Goal: Transaction & Acquisition: Purchase product/service

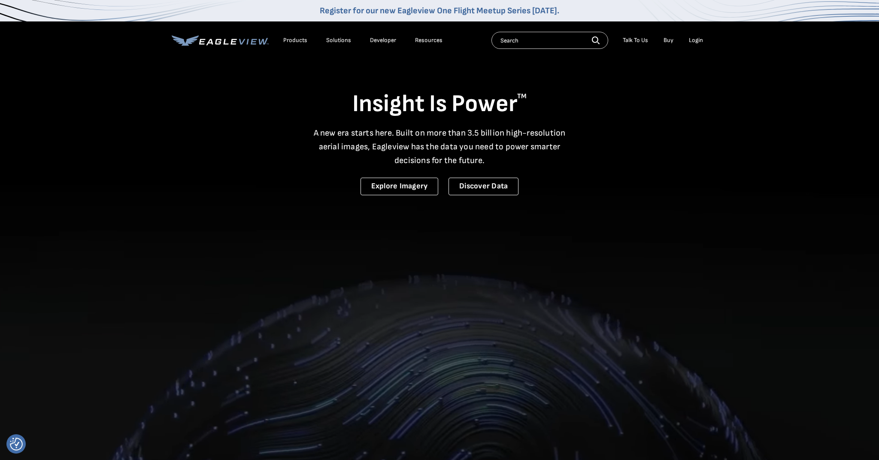
select select "Other"
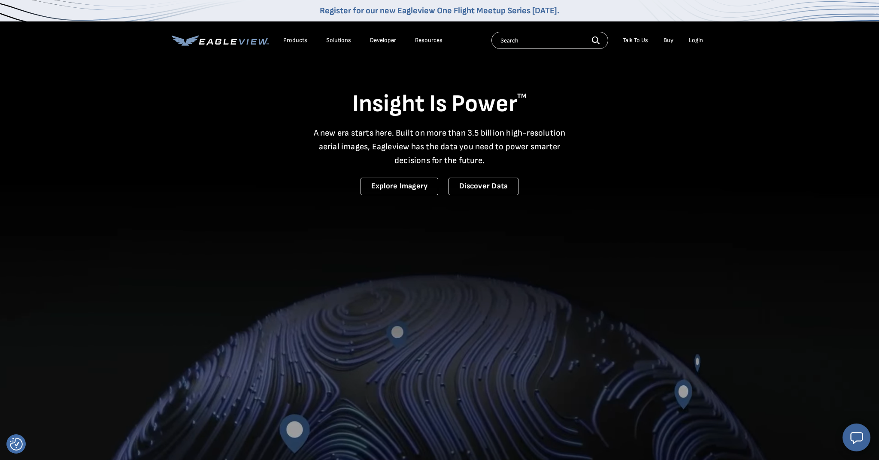
click at [692, 42] on div "Login" at bounding box center [696, 40] width 14 height 8
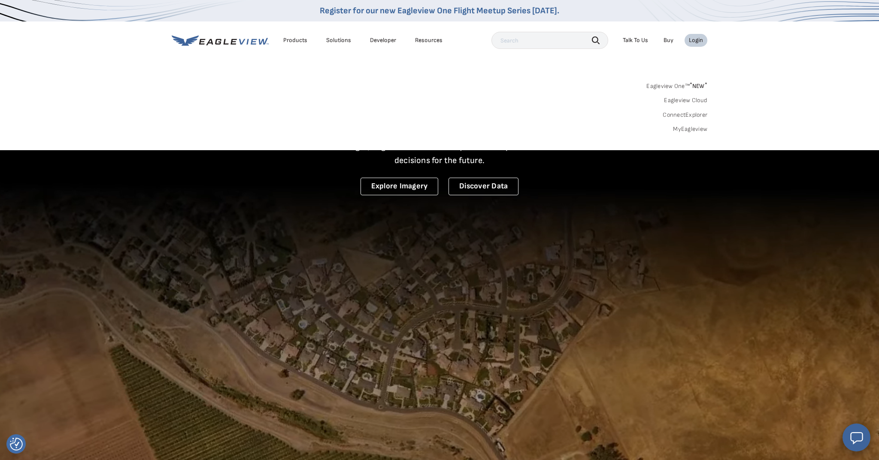
click at [693, 125] on link "MyEagleview" at bounding box center [690, 129] width 34 height 8
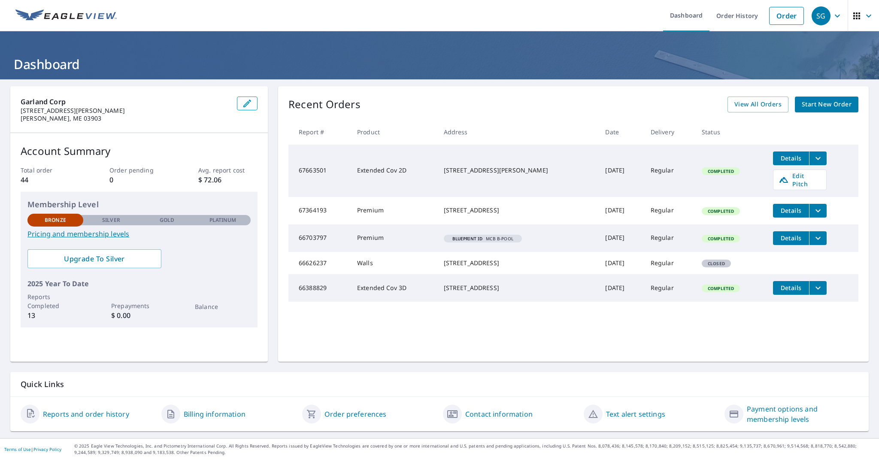
click at [823, 103] on span "Start New Order" at bounding box center [827, 104] width 50 height 11
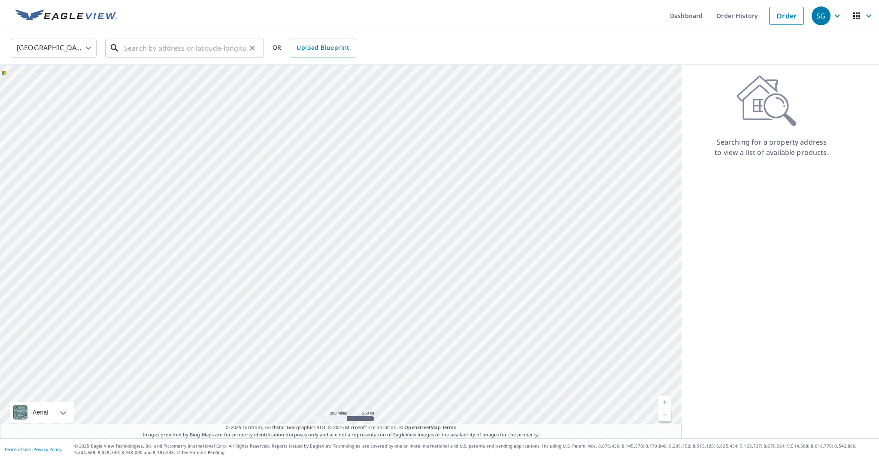
click at [185, 51] on input "text" at bounding box center [185, 48] width 122 height 24
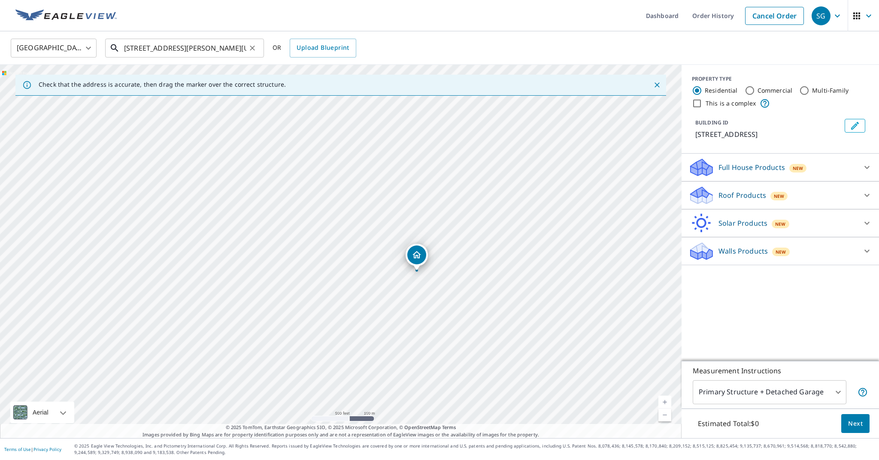
click at [157, 46] on input "[STREET_ADDRESS][PERSON_NAME][US_STATE]" at bounding box center [185, 48] width 122 height 24
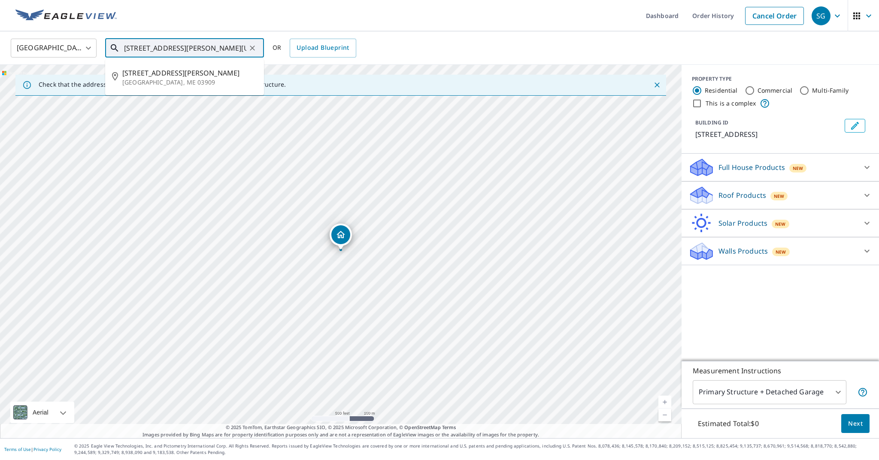
type input "[STREET_ADDRESS][PERSON_NAME][US_STATE]"
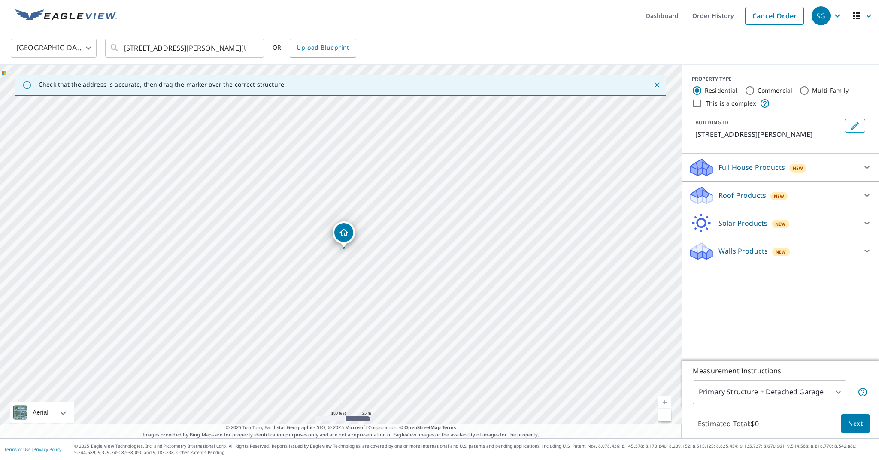
drag, startPoint x: 339, startPoint y: 207, endPoint x: 344, endPoint y: 279, distance: 72.3
click at [346, 306] on div "[STREET_ADDRESS][PERSON_NAME]" at bounding box center [341, 251] width 682 height 373
drag, startPoint x: 388, startPoint y: 248, endPoint x: 339, endPoint y: 288, distance: 63.1
click at [340, 288] on div "[STREET_ADDRESS][PERSON_NAME]" at bounding box center [341, 251] width 682 height 373
click at [739, 166] on p "Full House Products" at bounding box center [751, 167] width 67 height 10
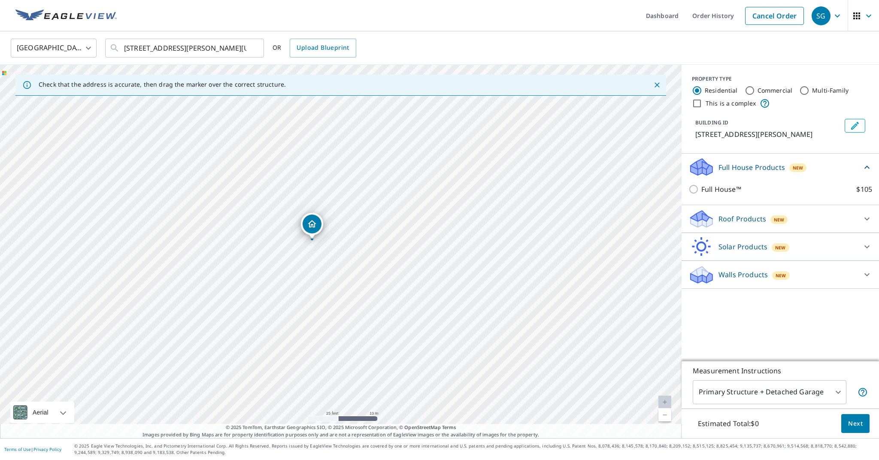
click at [756, 168] on p "Full House Products" at bounding box center [751, 167] width 67 height 10
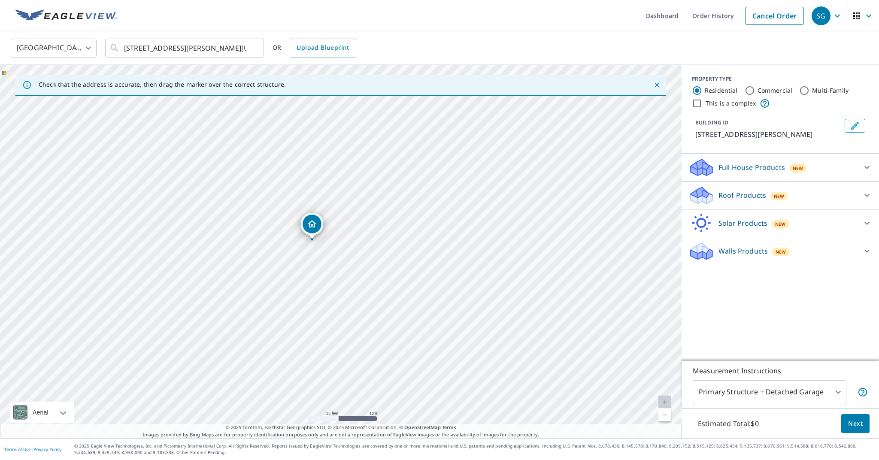
click at [731, 194] on p "Roof Products" at bounding box center [742, 195] width 48 height 10
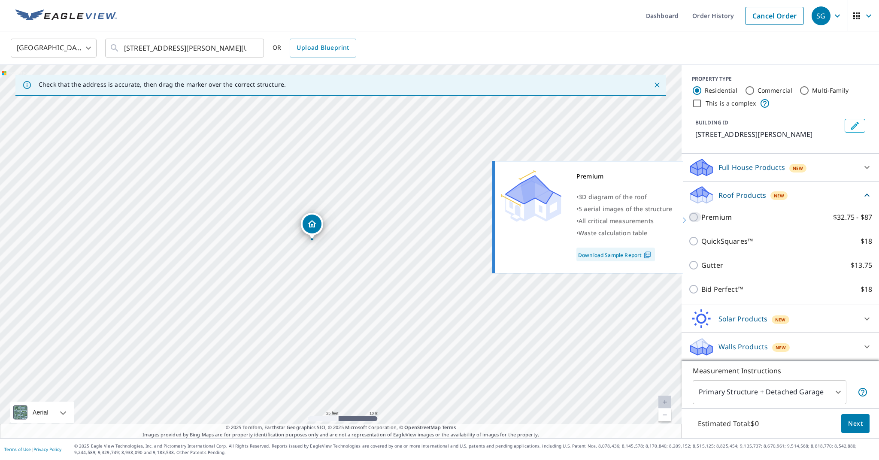
click at [694, 217] on input "Premium $32.75 - $87" at bounding box center [694, 217] width 13 height 10
checkbox input "true"
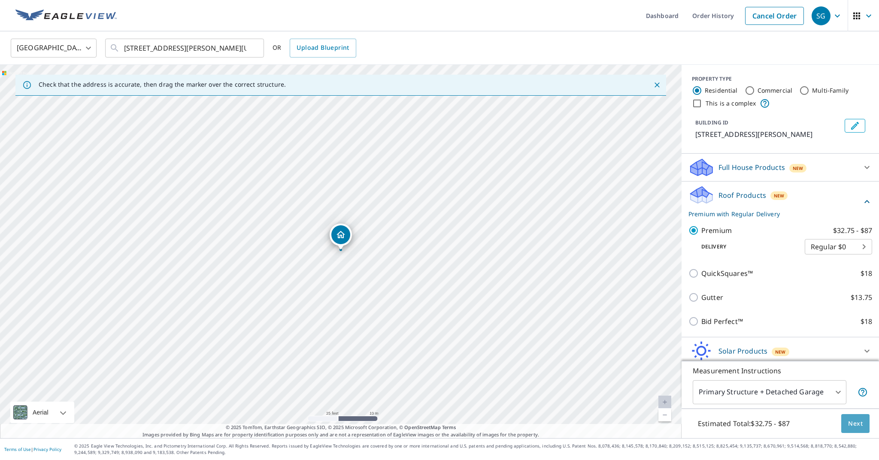
click at [857, 422] on span "Next" at bounding box center [855, 423] width 15 height 11
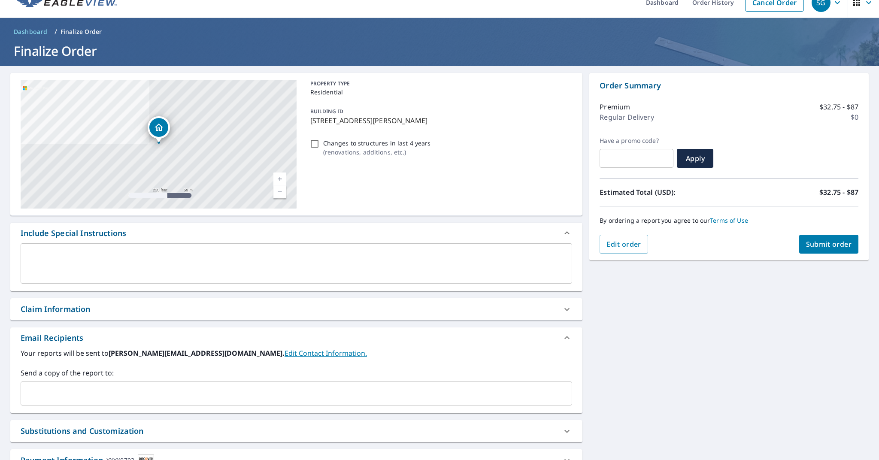
scroll to position [12, 0]
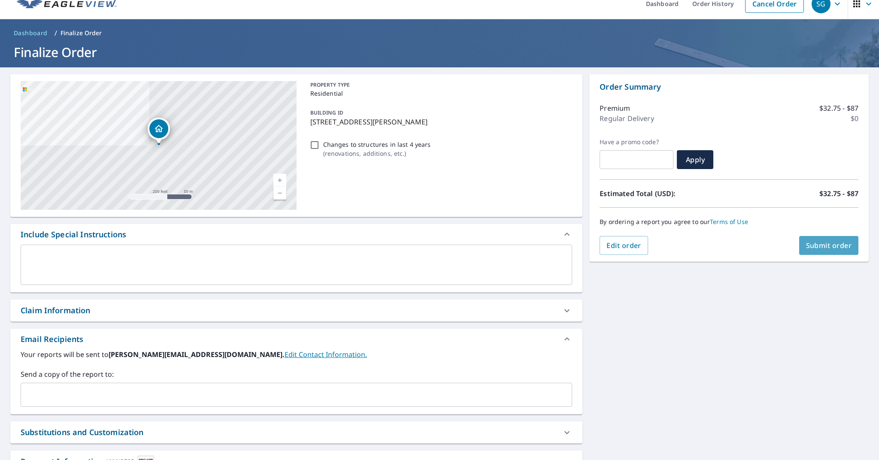
click at [816, 245] on span "Submit order" at bounding box center [829, 245] width 46 height 9
